Goal: Task Accomplishment & Management: Use online tool/utility

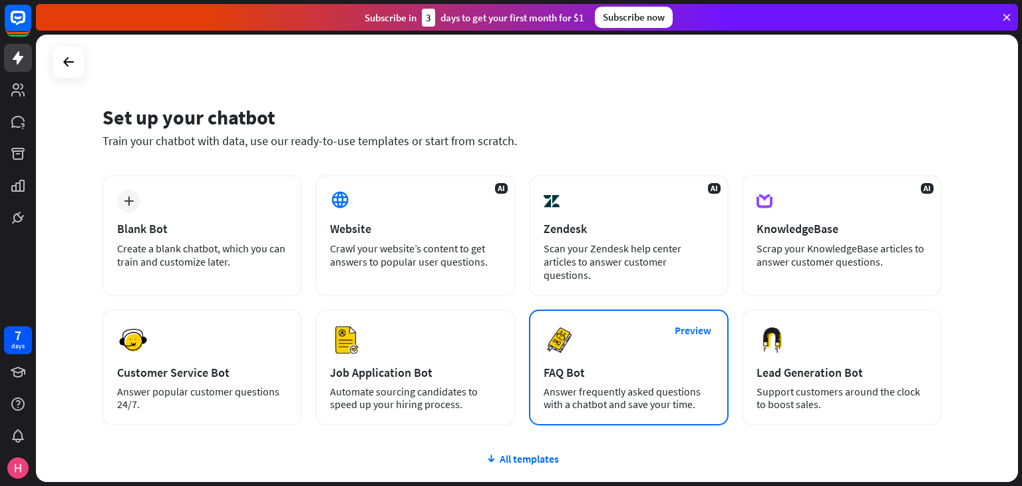
click at [613, 385] on div "Answer frequently asked questions with a chatbot and save your time." at bounding box center [629, 397] width 170 height 25
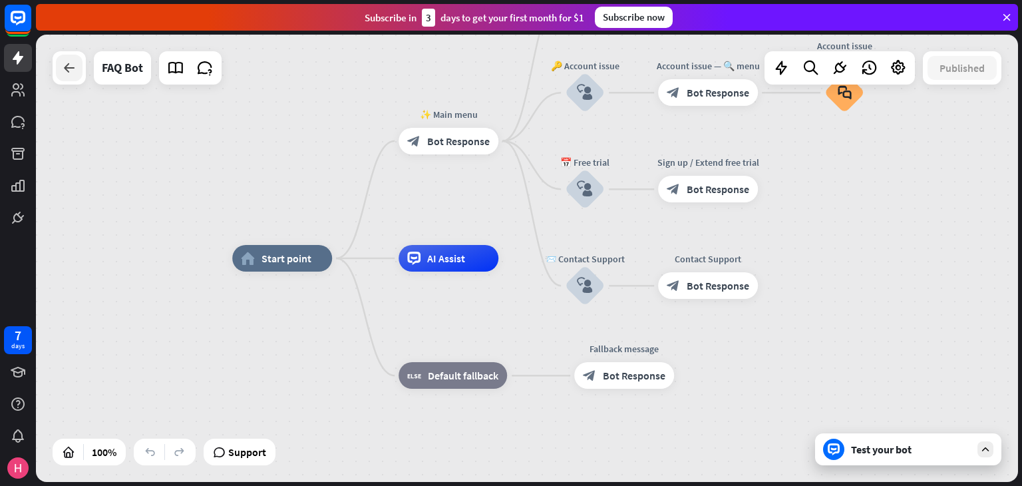
click at [66, 67] on icon at bounding box center [69, 68] width 16 height 16
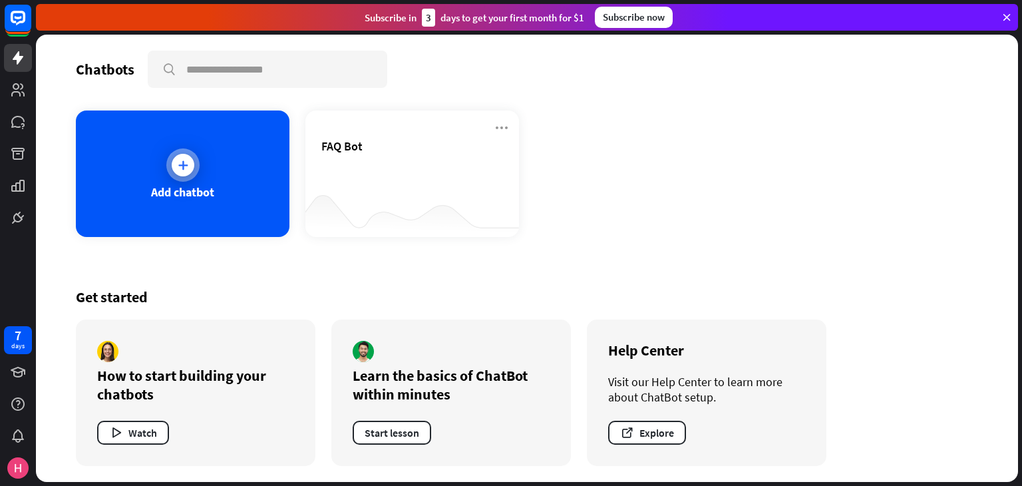
click at [226, 192] on div "Add chatbot" at bounding box center [183, 173] width 214 height 126
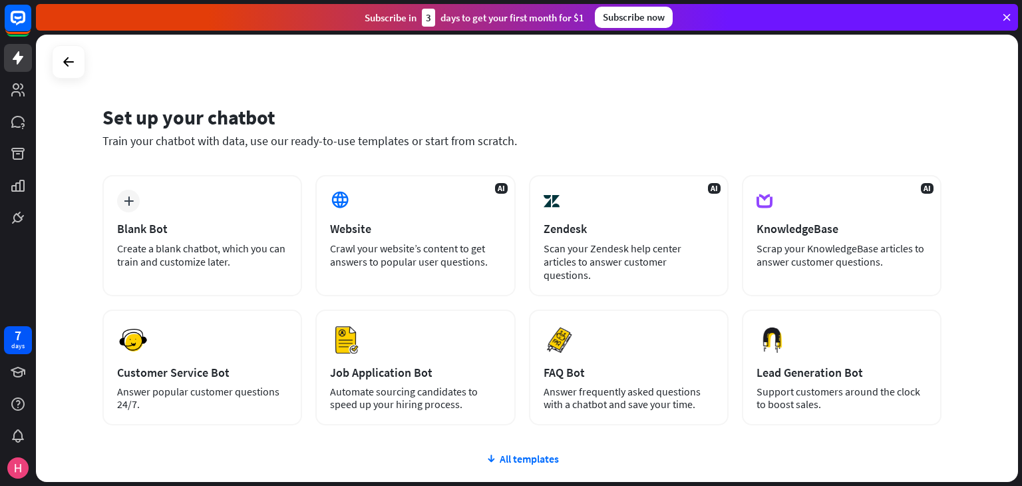
click at [530, 451] on div "plus Blank Bot Create a blank chatbot, which you can train and customize later.…" at bounding box center [522, 380] width 839 height 410
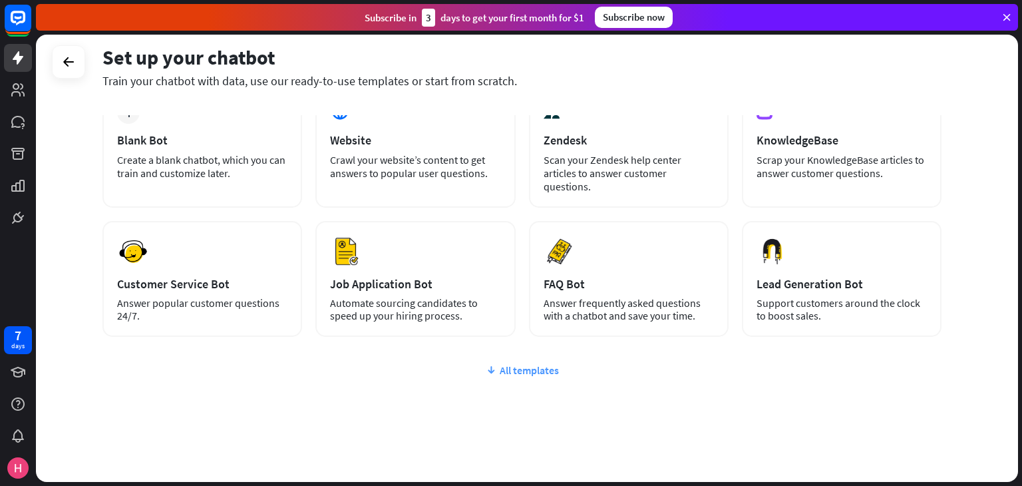
click at [517, 363] on div "All templates" at bounding box center [522, 369] width 839 height 13
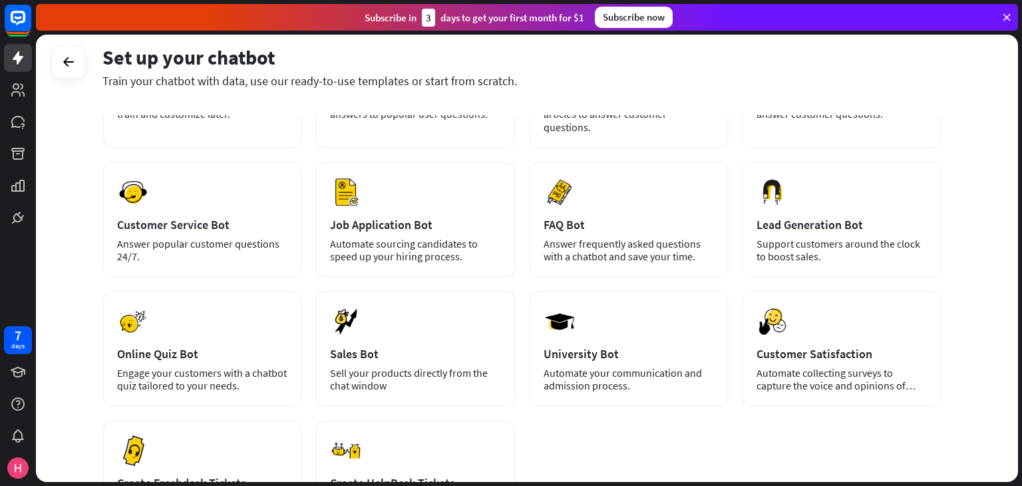
scroll to position [0, 0]
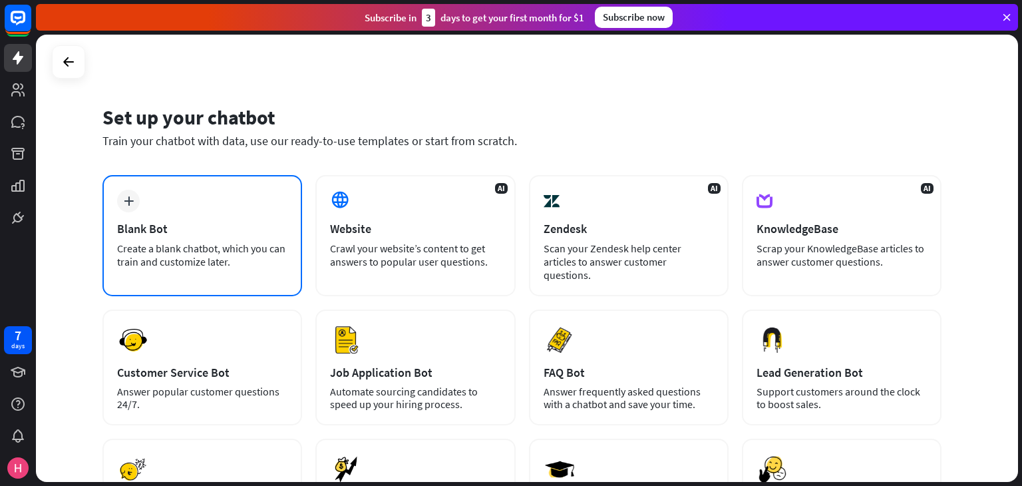
click at [144, 215] on div "plus Blank Bot Create a blank chatbot, which you can train and customize later." at bounding box center [203, 235] width 200 height 121
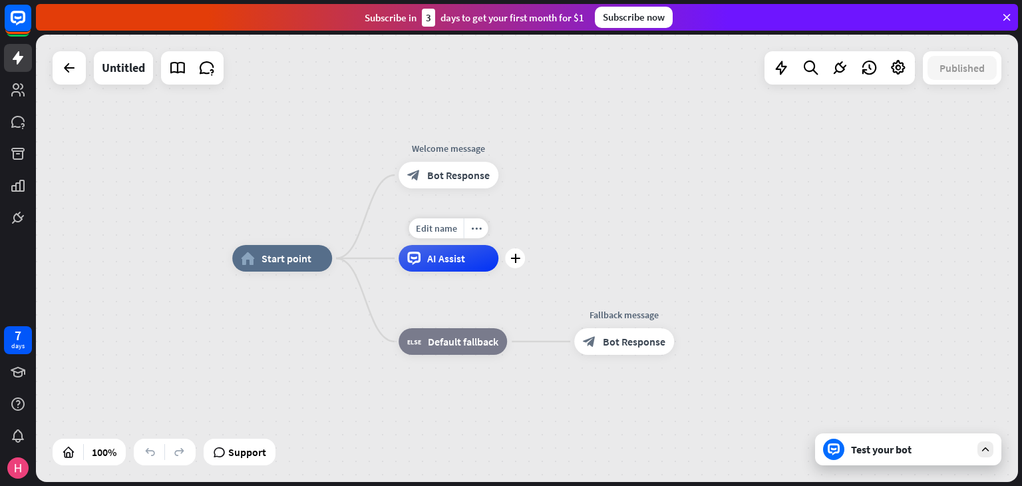
click at [426, 260] on div "AI Assist" at bounding box center [449, 258] width 100 height 27
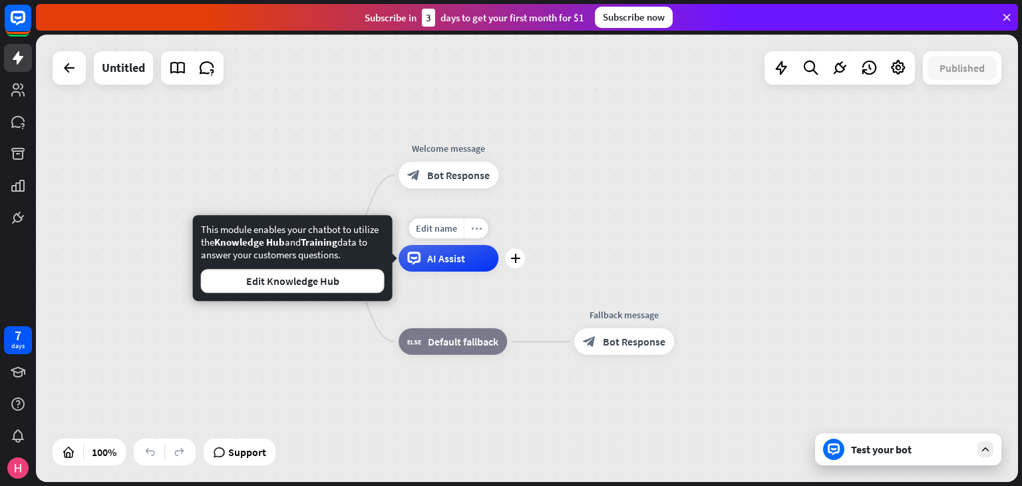
click at [481, 231] on icon "more_horiz" at bounding box center [476, 229] width 11 height 10
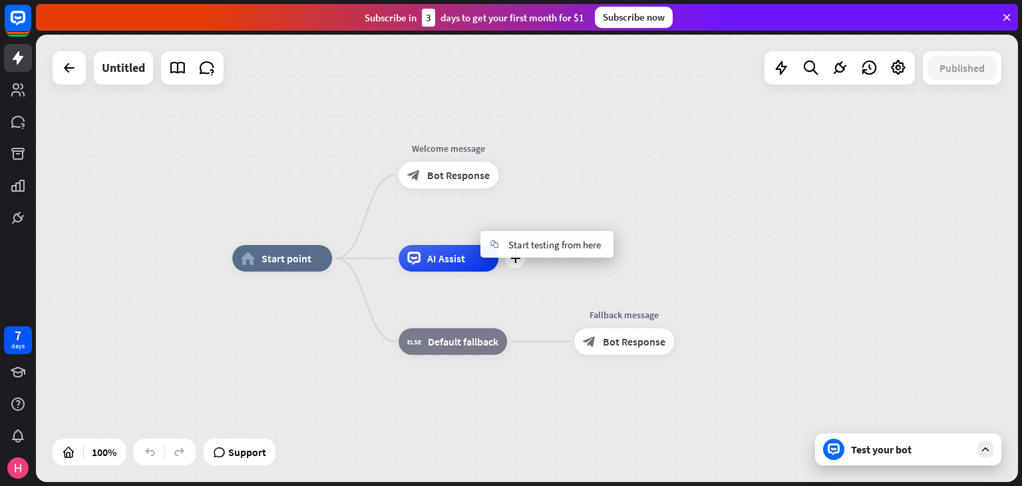
click at [447, 262] on span "AI Assist" at bounding box center [446, 258] width 38 height 13
click at [437, 228] on span "Edit name" at bounding box center [436, 228] width 41 height 12
type input "*****"
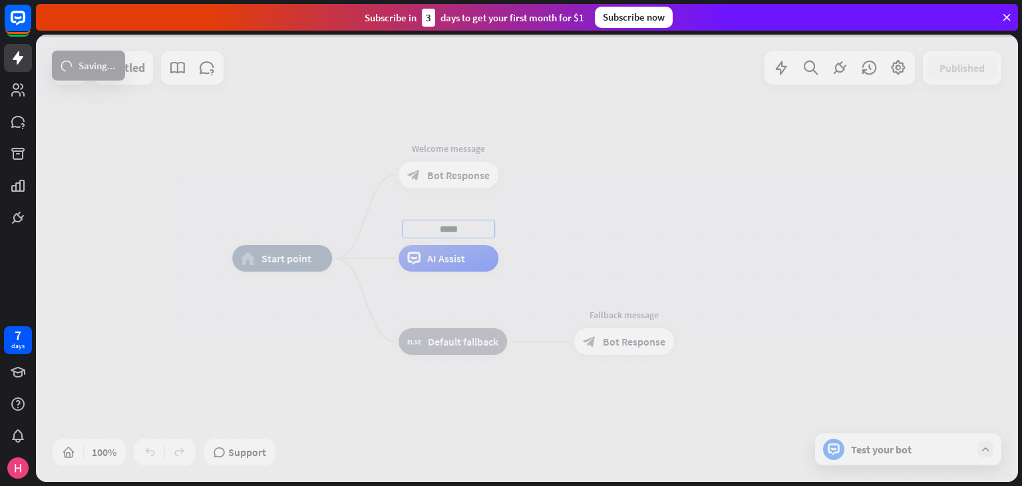
click at [474, 353] on div "home_2 Start point Welcome message block_bot_response Bot Response ***** AI Ass…" at bounding box center [527, 258] width 982 height 447
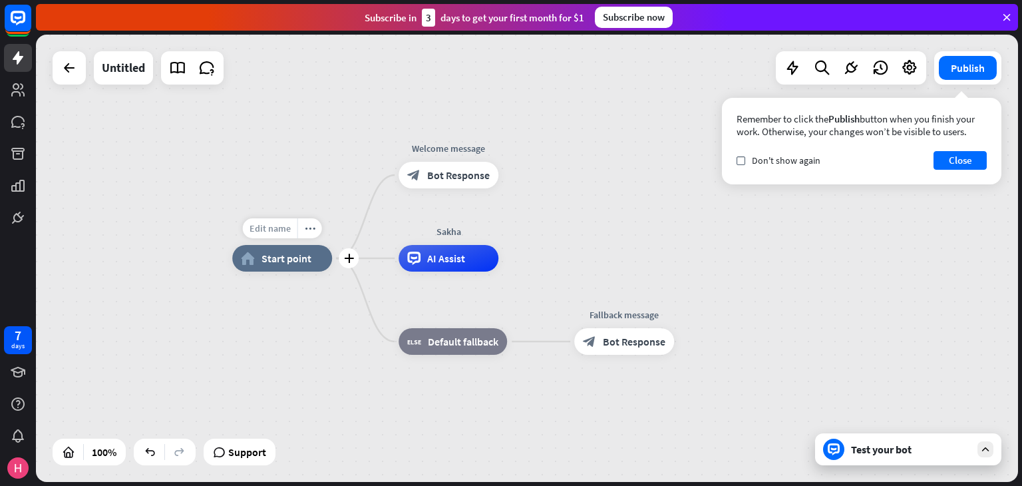
click at [289, 229] on span "Edit name" at bounding box center [270, 228] width 41 height 12
type input "*"
type input "**********"
click at [886, 453] on div "Test your bot" at bounding box center [911, 449] width 120 height 13
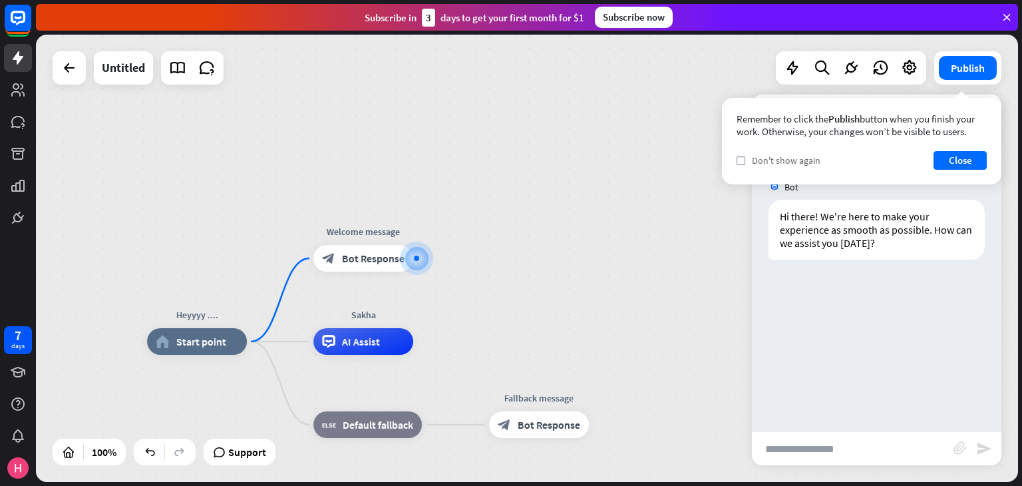
click at [783, 159] on span "Don't show again" at bounding box center [786, 160] width 69 height 12
click at [956, 155] on button "Close" at bounding box center [960, 160] width 53 height 19
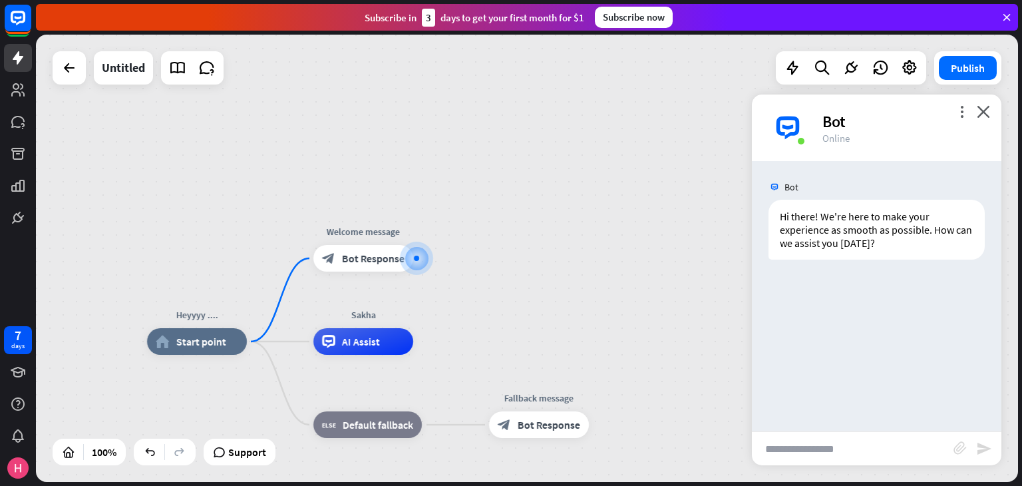
click at [879, 447] on input "text" at bounding box center [853, 448] width 202 height 33
type input "*****"
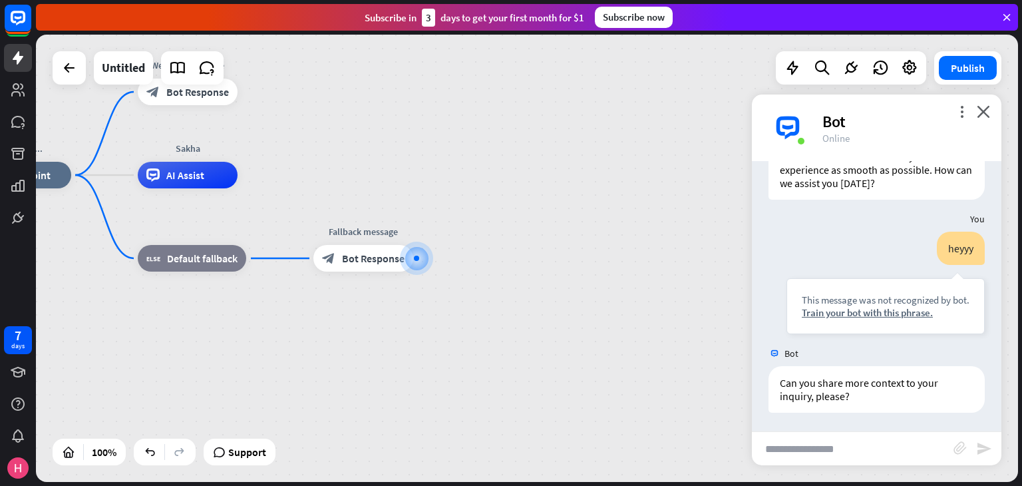
scroll to position [61, 0]
